Goal: Navigation & Orientation: Find specific page/section

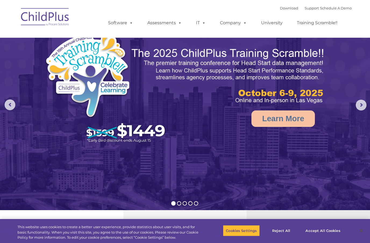
select select "MEDIUM"
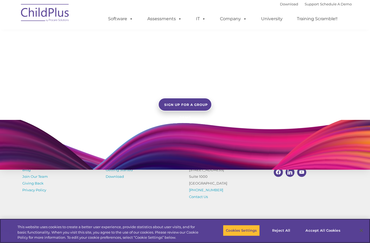
scroll to position [453, 0]
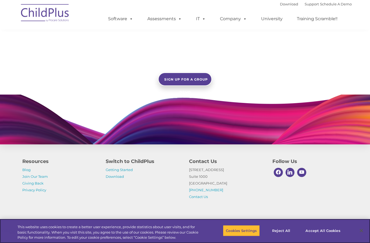
click at [331, 236] on button "Accept All Cookies" at bounding box center [323, 230] width 41 height 11
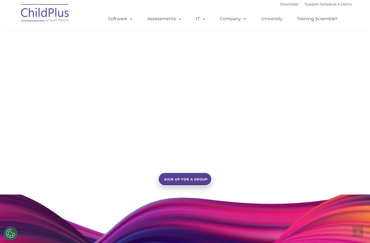
scroll to position [353, 0]
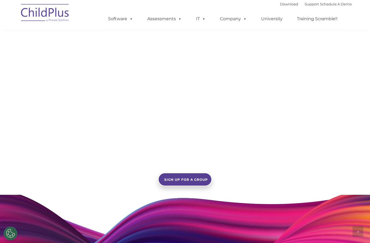
click at [202, 16] on span at bounding box center [203, 18] width 6 height 5
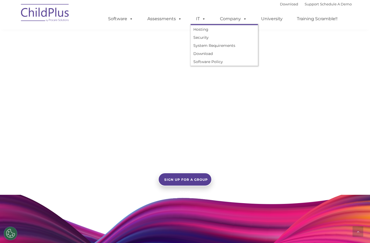
scroll to position [353, 0]
click at [176, 21] on span at bounding box center [179, 18] width 6 height 5
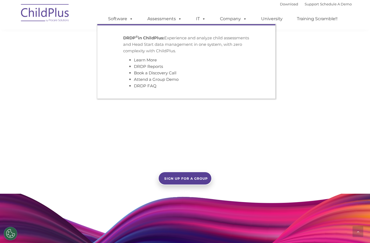
scroll to position [354, 0]
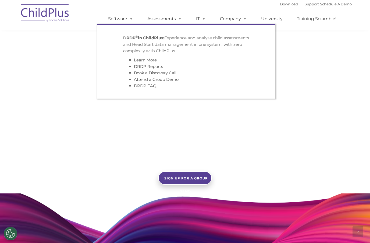
click at [126, 19] on link "Software" at bounding box center [121, 18] width 36 height 11
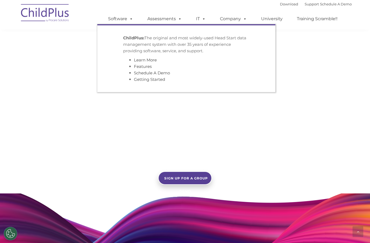
click at [241, 16] on span at bounding box center [244, 18] width 6 height 5
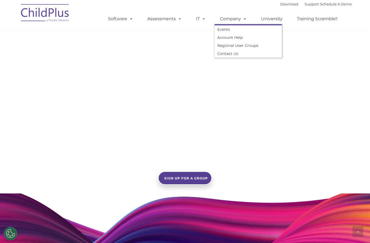
click at [202, 21] on span at bounding box center [203, 18] width 6 height 5
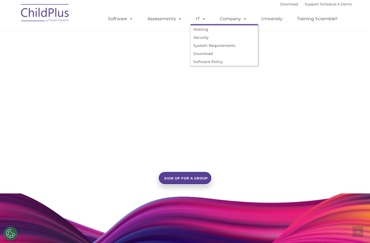
click at [273, 19] on link "University" at bounding box center [272, 18] width 32 height 11
click at [274, 20] on link "University" at bounding box center [272, 18] width 32 height 11
